Goal: Task Accomplishment & Management: Manage account settings

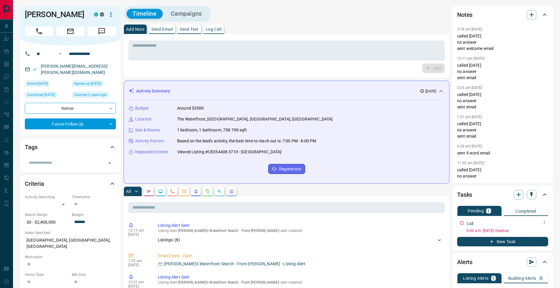
click at [544, 224] on icon "button" at bounding box center [544, 222] width 5 height 5
click at [542, 232] on li "Edit" at bounding box center [535, 233] width 26 height 9
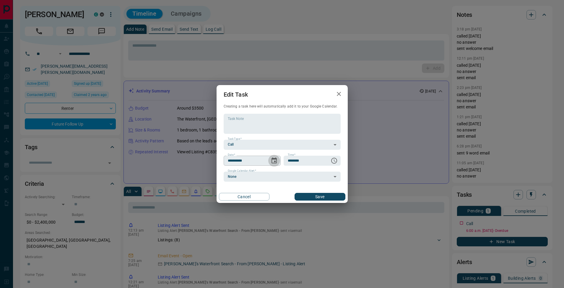
click at [275, 162] on icon "Choose date, selected date is Aug 13, 2025" at bounding box center [274, 161] width 5 height 6
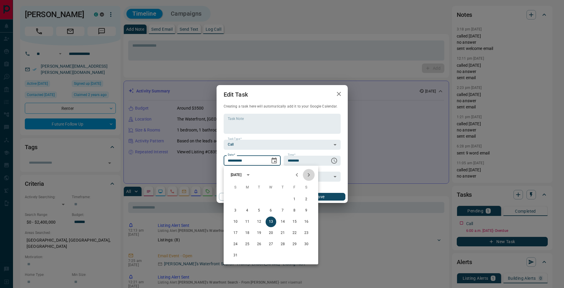
click at [310, 178] on icon "Next month" at bounding box center [308, 174] width 7 height 7
click at [284, 236] on button "25" at bounding box center [283, 233] width 11 height 11
type input "**********"
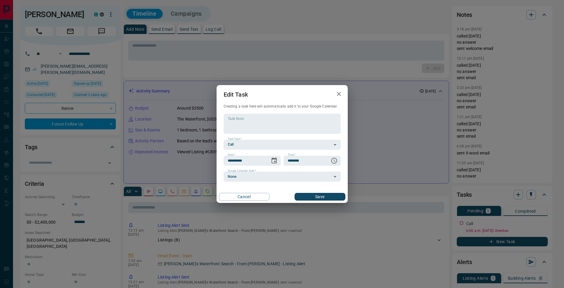
click at [325, 202] on div "Cancel Save" at bounding box center [282, 197] width 131 height 12
click at [329, 197] on button "Save" at bounding box center [320, 197] width 51 height 8
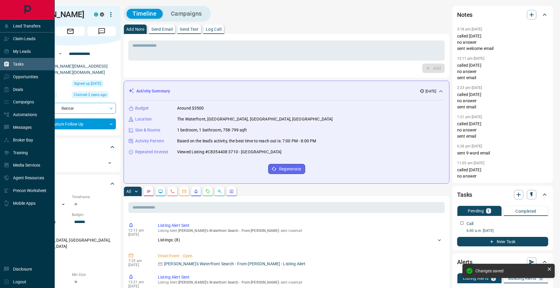
click at [10, 66] on div "Tasks" at bounding box center [14, 64] width 20 height 10
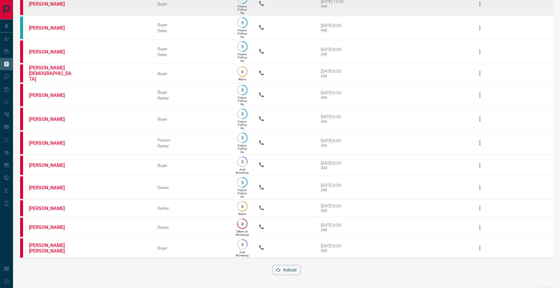
scroll to position [23, 0]
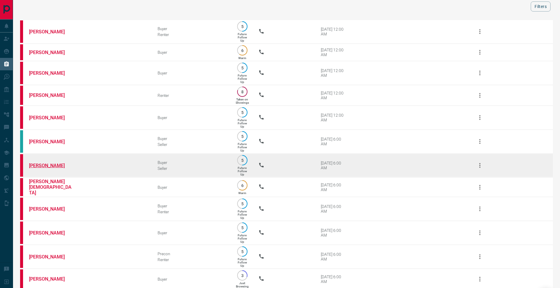
click at [57, 168] on link "[PERSON_NAME]" at bounding box center [51, 166] width 44 height 6
